Goal: Transaction & Acquisition: Subscribe to service/newsletter

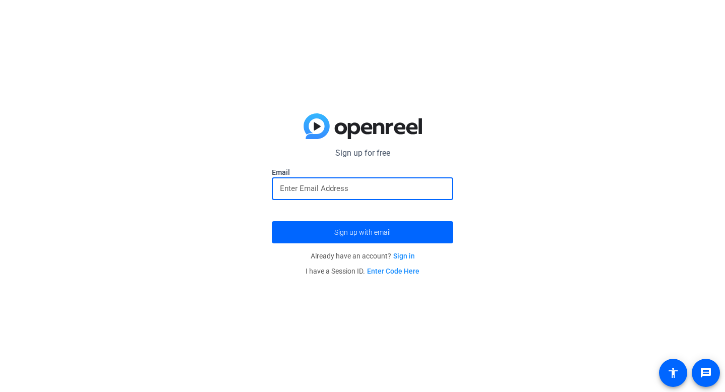
click at [333, 191] on input "email" at bounding box center [362, 188] width 165 height 12
type input "[EMAIL_ADDRESS][DOMAIN_NAME]"
click at [403, 256] on link "Sign in" at bounding box center [404, 256] width 22 height 8
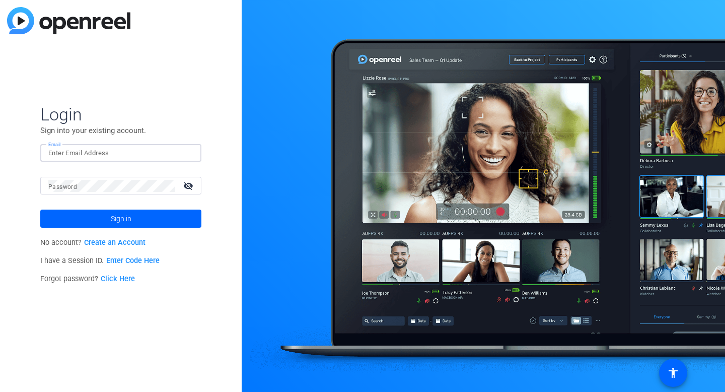
click at [89, 151] on input "Email" at bounding box center [120, 153] width 145 height 12
type input "venas"
click at [122, 243] on link "Create an Account" at bounding box center [114, 242] width 61 height 9
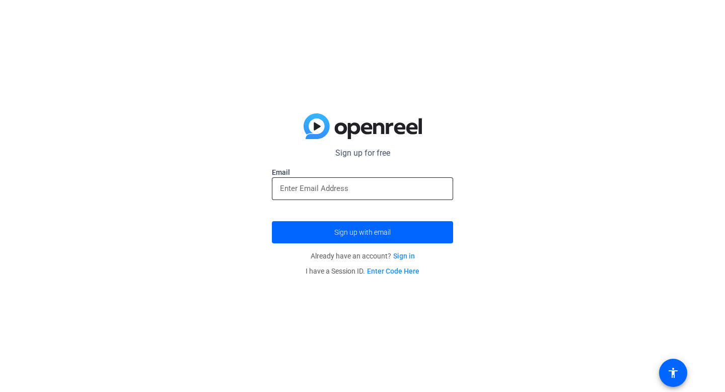
click at [332, 189] on input "email" at bounding box center [362, 188] width 165 height 12
type input "[EMAIL_ADDRESS][DOMAIN_NAME]"
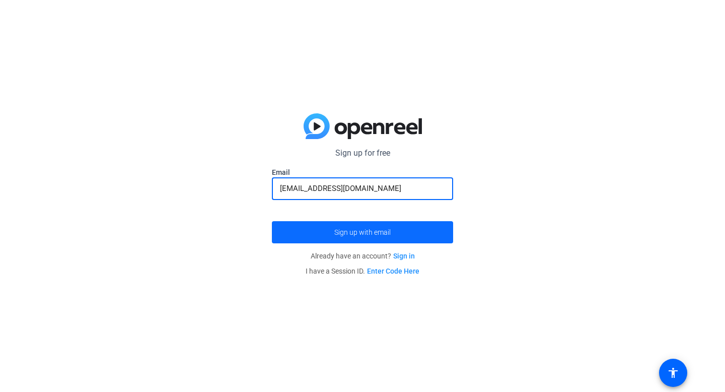
click at [366, 232] on span "Sign up with email" at bounding box center [362, 232] width 56 height 0
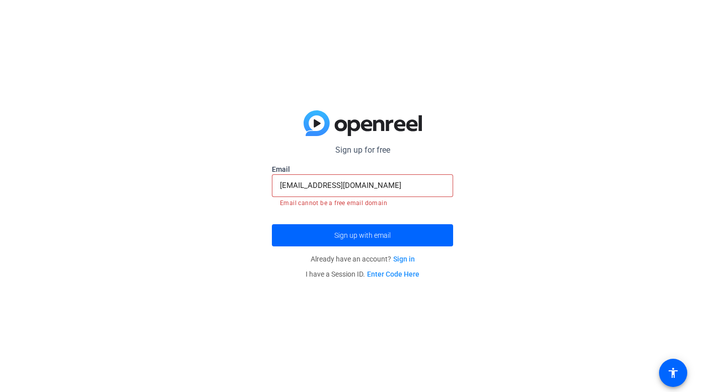
click at [402, 257] on link "Sign in" at bounding box center [404, 259] width 22 height 8
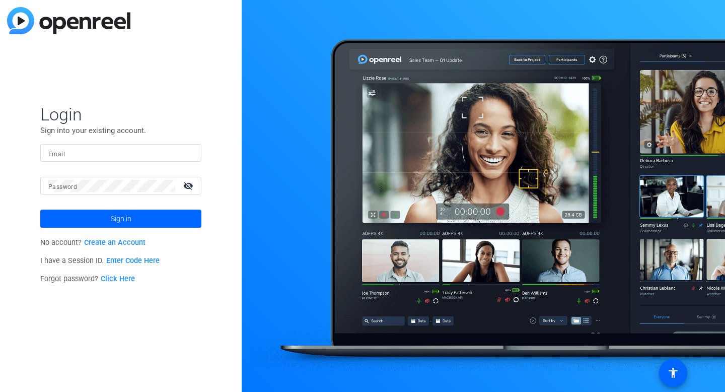
click at [141, 148] on input "Email" at bounding box center [120, 153] width 145 height 12
paste input "[URL][DOMAIN_NAME][DOMAIN_NAME]"
type input "[URL][DOMAIN_NAME][DOMAIN_NAME]"
